Goal: Navigation & Orientation: Find specific page/section

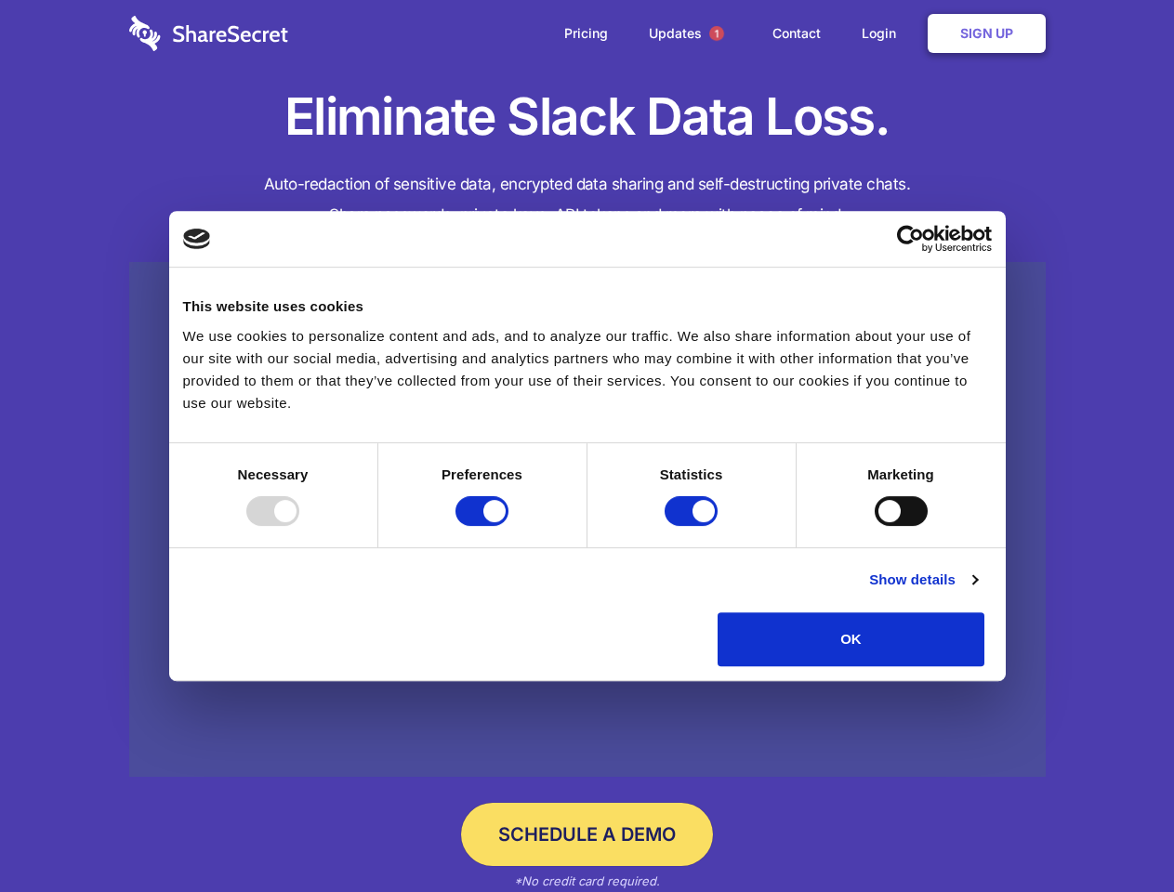
click at [299, 526] on div at bounding box center [272, 511] width 53 height 30
click at [508, 526] on input "Preferences" at bounding box center [481, 511] width 53 height 30
checkbox input "false"
click at [693, 526] on input "Statistics" at bounding box center [691, 511] width 53 height 30
checkbox input "false"
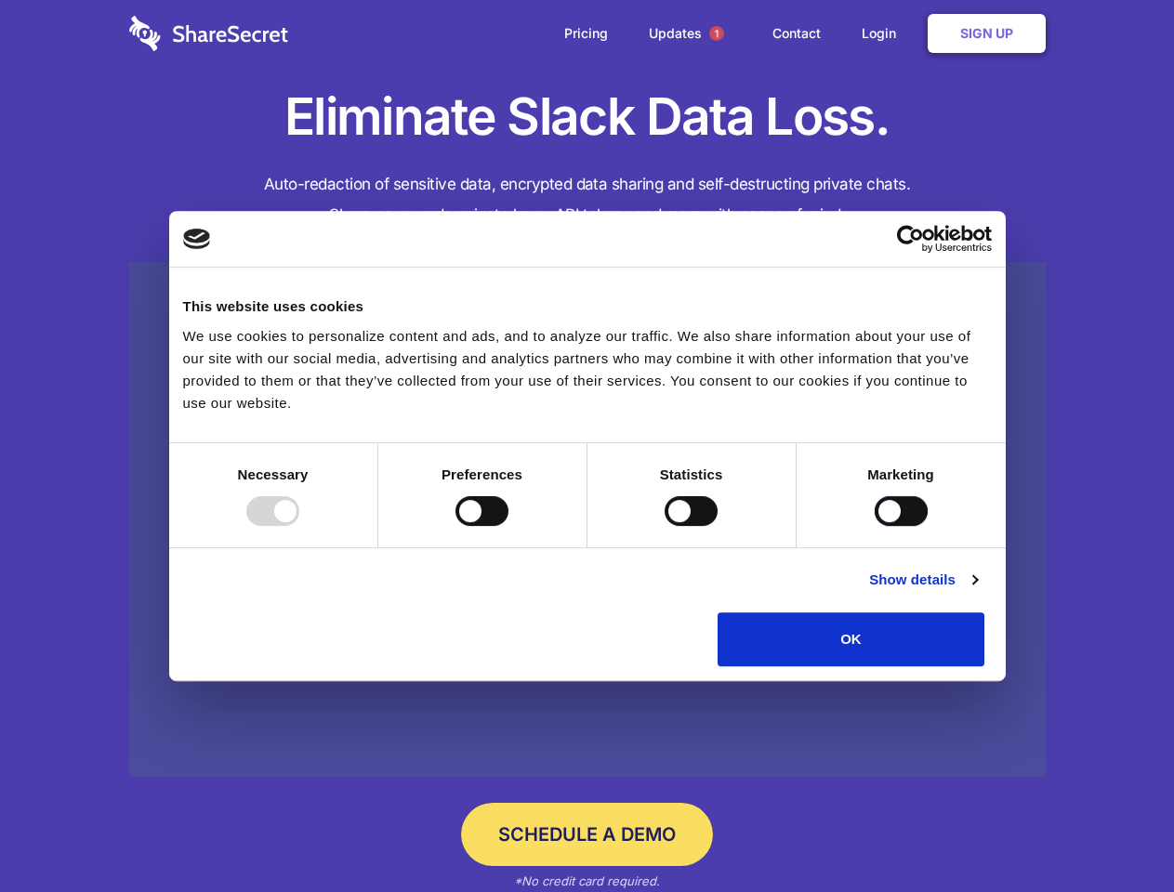
click at [875, 526] on input "Marketing" at bounding box center [901, 511] width 53 height 30
checkbox input "true"
click at [977, 591] on link "Show details" at bounding box center [923, 580] width 108 height 22
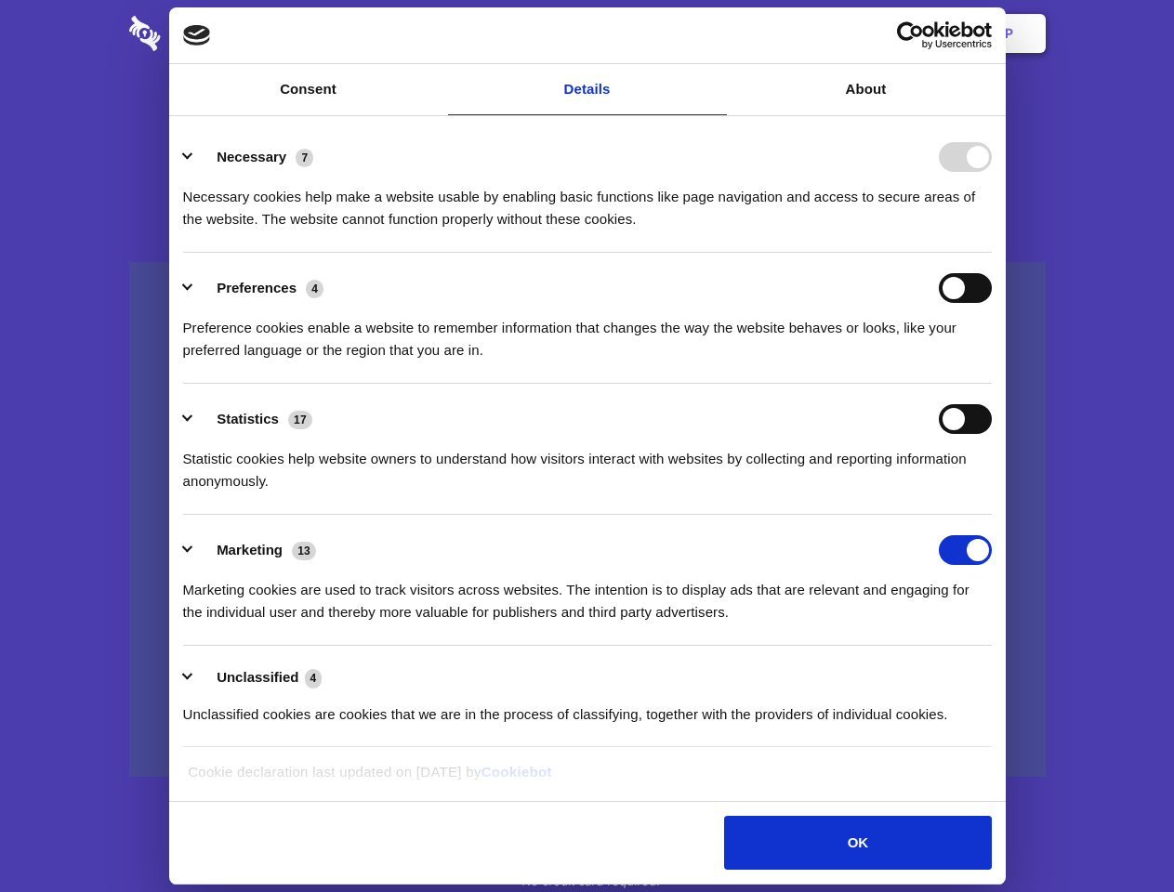
click at [992, 253] on li "Necessary 7 Necessary cookies help make a website usable by enabling basic func…" at bounding box center [587, 187] width 809 height 131
click at [716, 33] on span "1" at bounding box center [716, 33] width 15 height 15
